Goal: Task Accomplishment & Management: Manage account settings

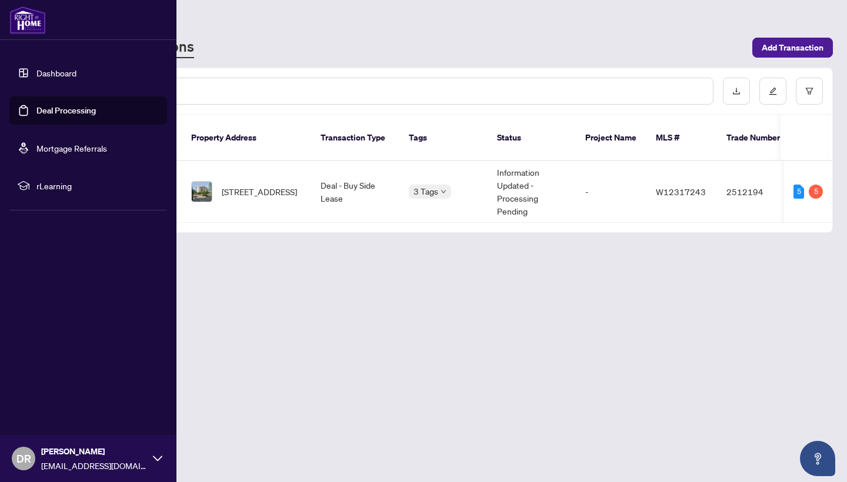
click at [52, 76] on link "Dashboard" at bounding box center [56, 73] width 40 height 11
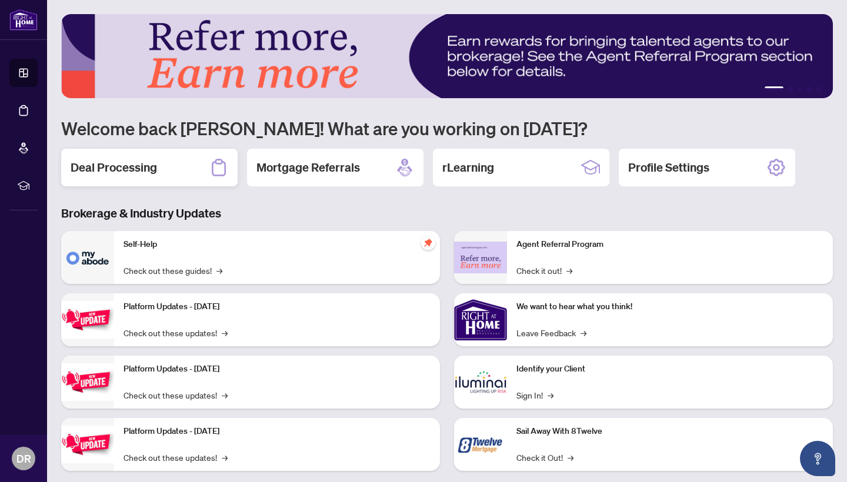
click at [196, 156] on div "Deal Processing" at bounding box center [149, 168] width 176 height 38
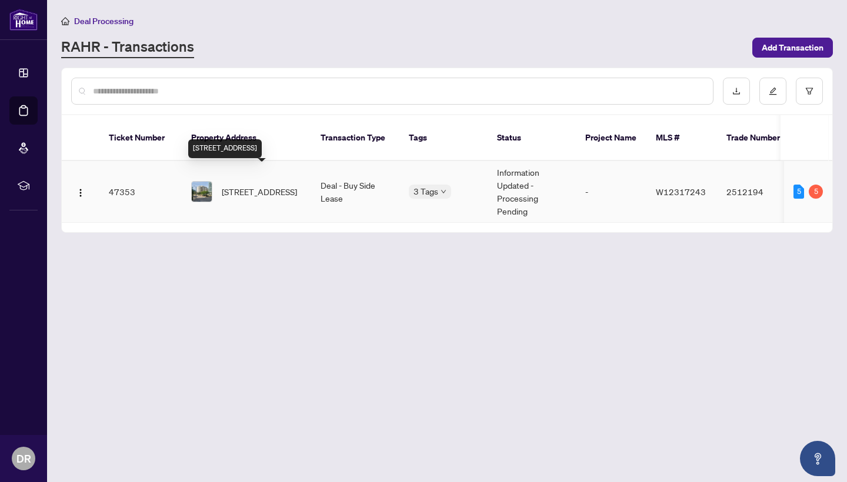
click at [265, 185] on span "[STREET_ADDRESS]" at bounding box center [259, 191] width 75 height 13
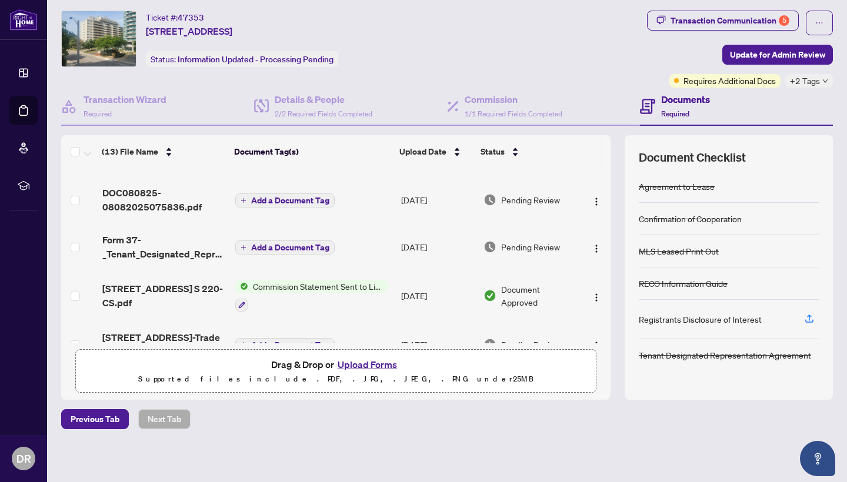
scroll to position [85, 0]
click at [592, 249] on img "button" at bounding box center [596, 249] width 9 height 9
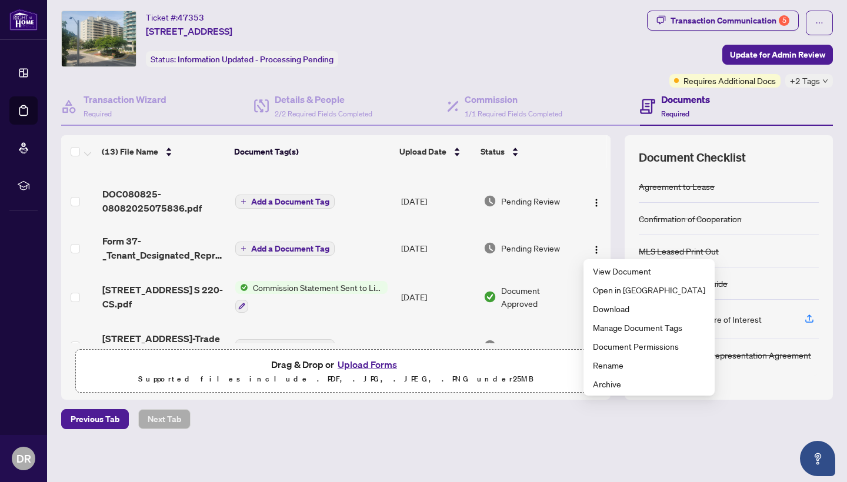
click at [580, 31] on div "Ticket #: 47353 220-[STREET_ADDRESS] Status: Information Updated - Processing P…" at bounding box center [351, 39] width 581 height 56
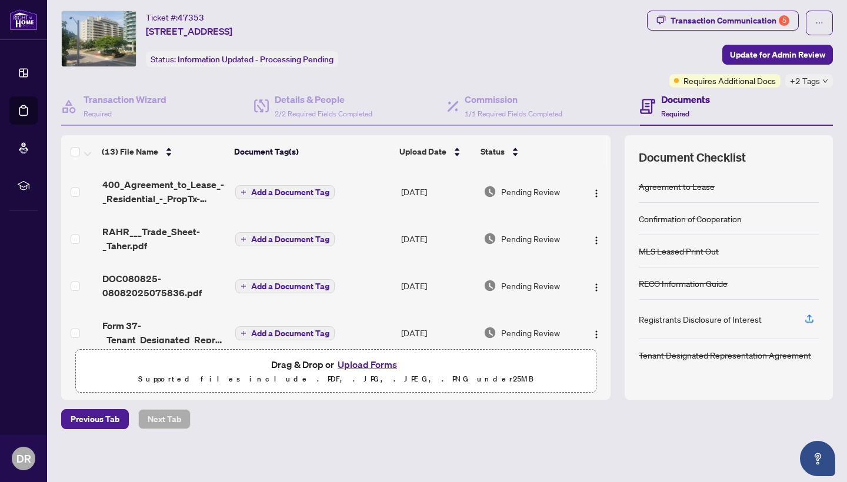
scroll to position [0, 0]
click at [684, 19] on div "Transaction Communication 5" at bounding box center [729, 20] width 119 height 19
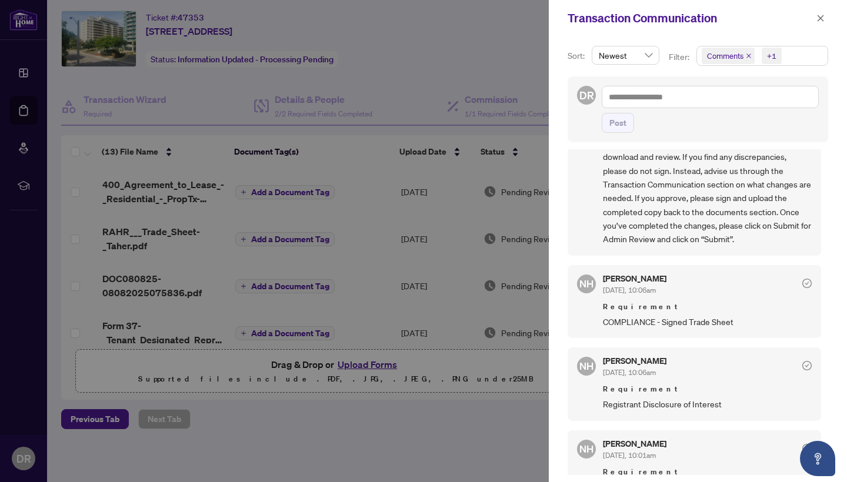
scroll to position [72, 0]
click at [446, 20] on div at bounding box center [423, 241] width 847 height 482
click at [819, 18] on icon "close" at bounding box center [820, 18] width 8 height 8
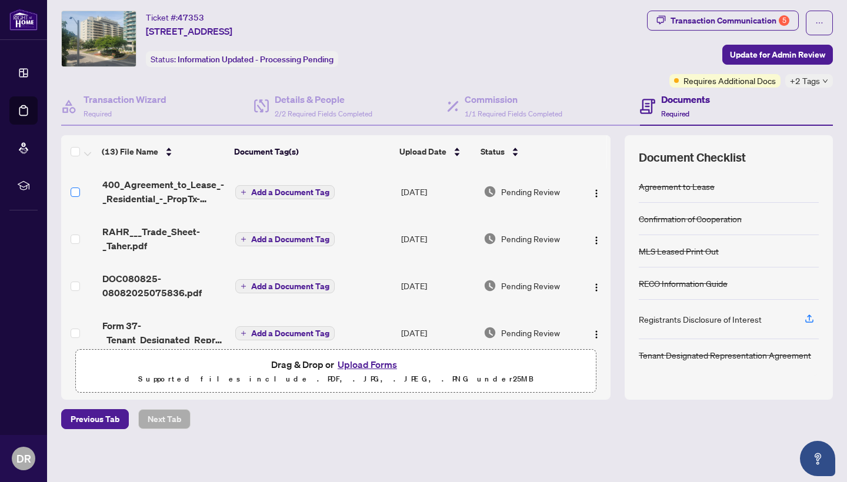
click at [78, 192] on span at bounding box center [75, 192] width 9 height 9
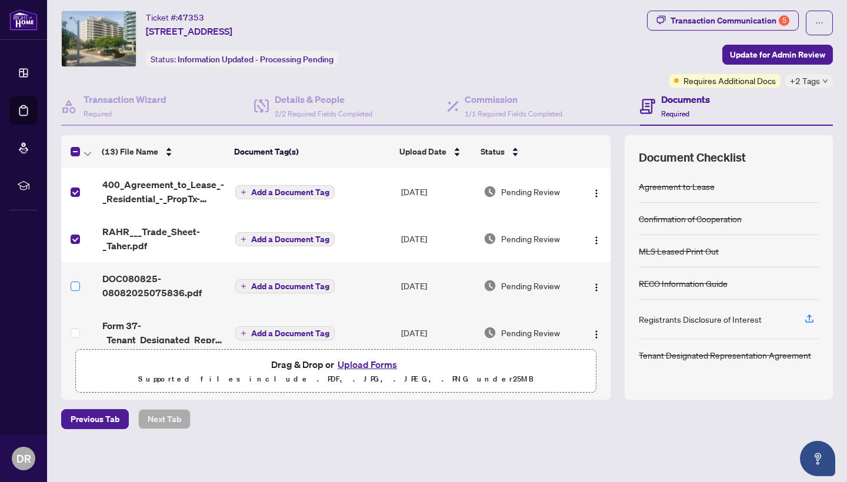
click at [78, 285] on span at bounding box center [75, 286] width 9 height 9
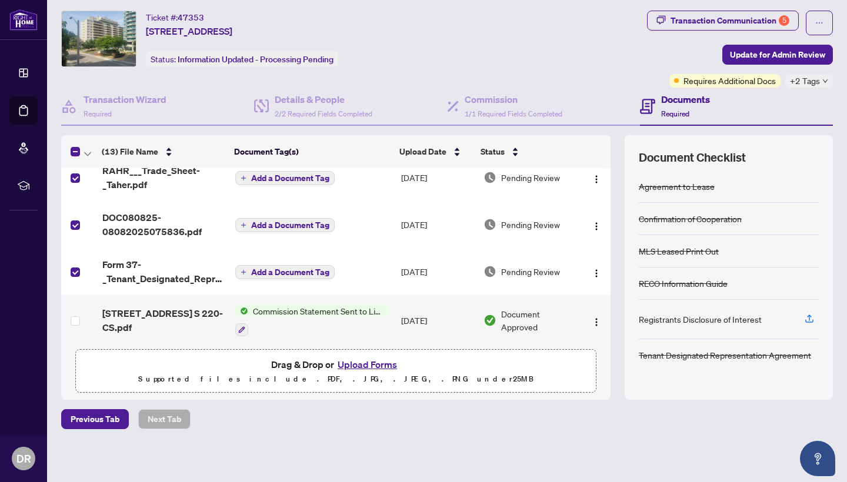
scroll to position [60, 0]
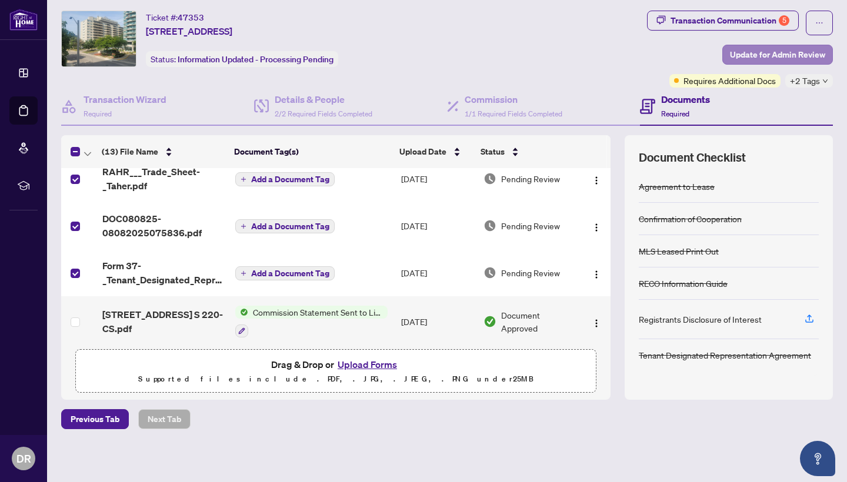
click at [759, 54] on span "Update for Admin Review" at bounding box center [777, 54] width 95 height 19
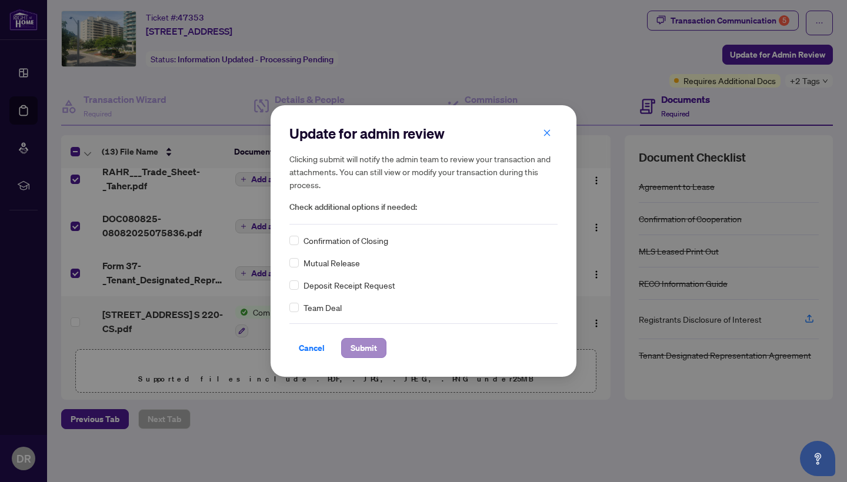
click at [360, 353] on span "Submit" at bounding box center [363, 348] width 26 height 19
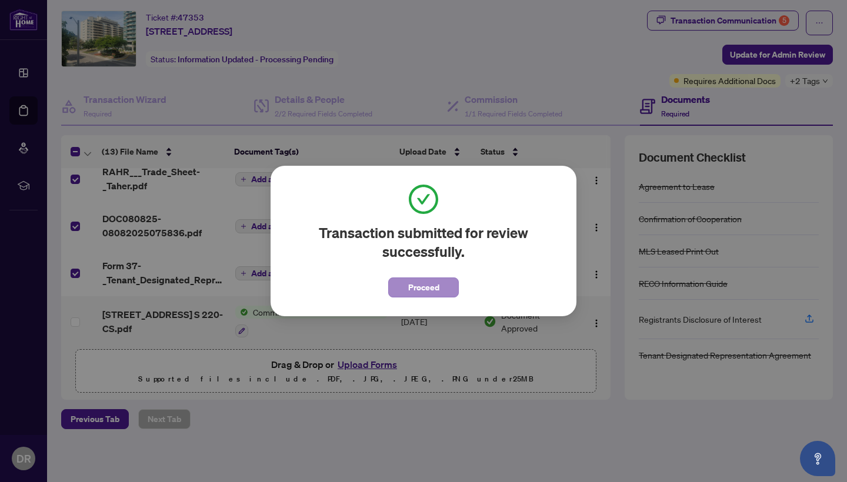
click at [433, 289] on span "Proceed" at bounding box center [423, 287] width 31 height 19
